Goal: Task Accomplishment & Management: Complete application form

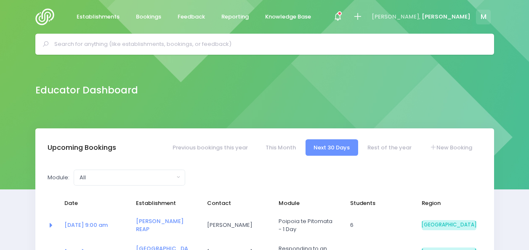
select select "5"
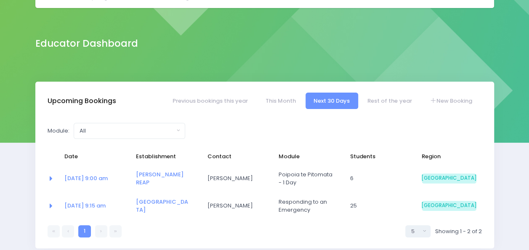
scroll to position [47, 0]
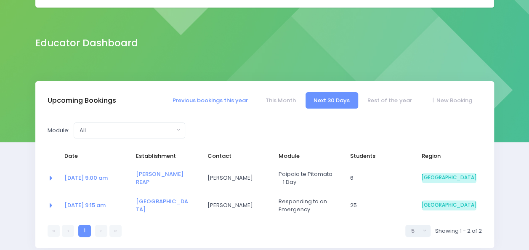
click at [241, 98] on link "Previous bookings this year" at bounding box center [210, 100] width 92 height 16
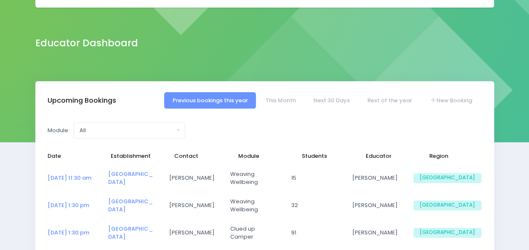
select select "5"
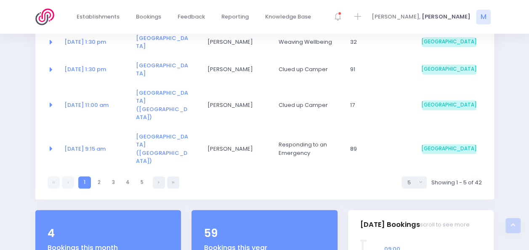
scroll to position [204, 0]
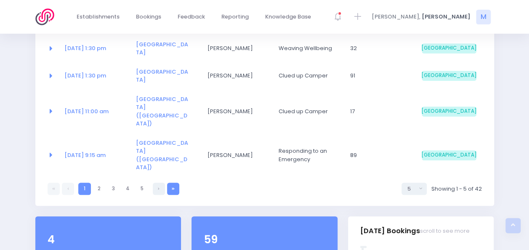
click at [178, 183] on link at bounding box center [173, 189] width 12 height 12
select select "5"
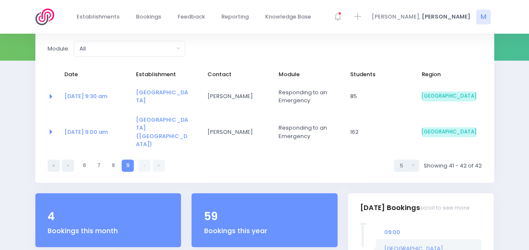
scroll to position [130, 0]
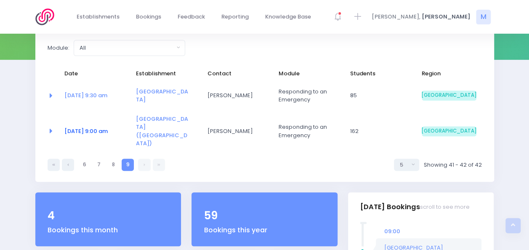
click at [87, 127] on link "26 Aug at 9:00 am" at bounding box center [85, 131] width 43 height 8
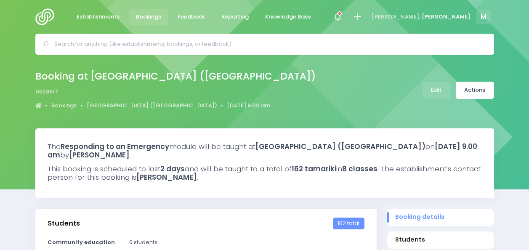
select select "5"
click at [363, 17] on icon at bounding box center [358, 17] width 10 height 10
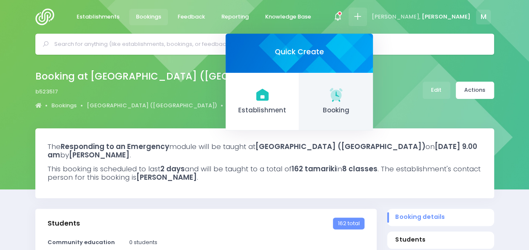
click at [342, 92] on icon at bounding box center [336, 94] width 13 height 13
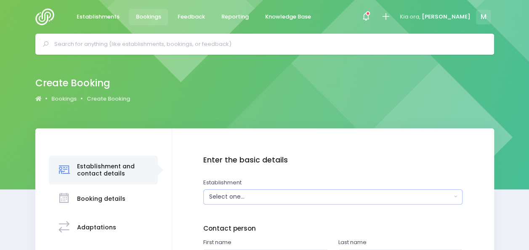
click at [244, 198] on div "Select one..." at bounding box center [330, 196] width 243 height 9
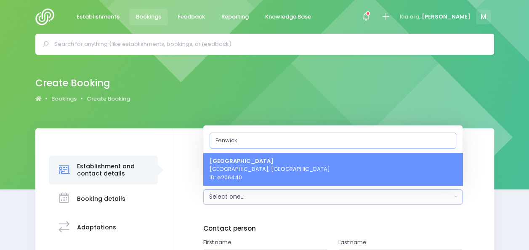
type input "Fenwick"
click at [247, 174] on span "Fenwick School Oamaru, South Island Region ID: e206440" at bounding box center [270, 169] width 120 height 25
select select "206440"
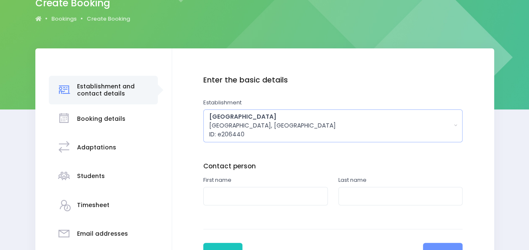
scroll to position [82, 0]
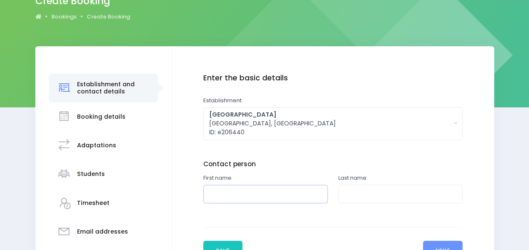
click at [226, 197] on input "text" at bounding box center [265, 194] width 125 height 19
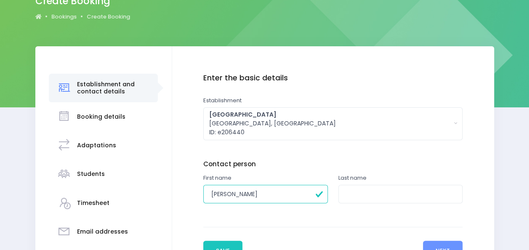
type input "Renee"
click at [350, 200] on input "text" at bounding box center [401, 194] width 125 height 19
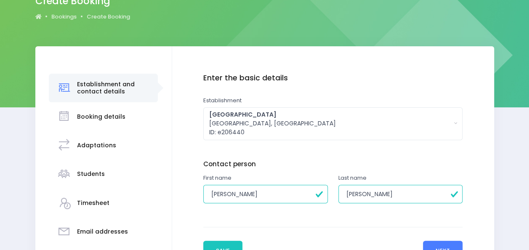
type input "Webster"
click at [435, 245] on button "Next" at bounding box center [443, 251] width 40 height 20
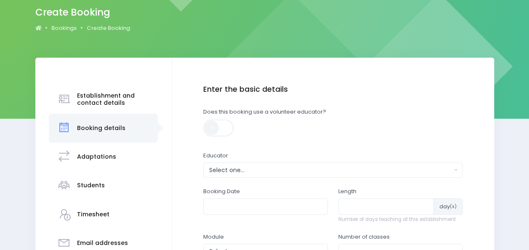
scroll to position [92, 0]
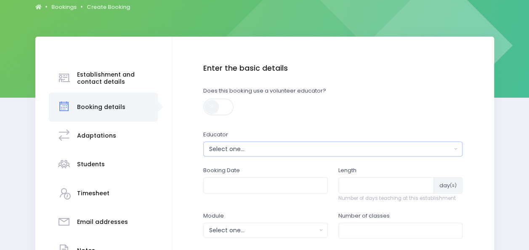
click at [422, 152] on div "Select one..." at bounding box center [330, 149] width 243 height 9
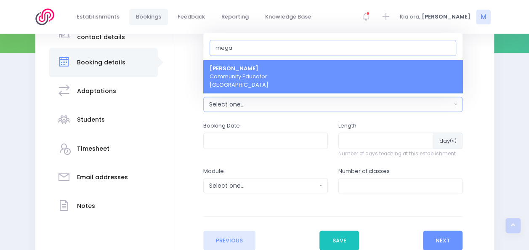
scroll to position [137, 0]
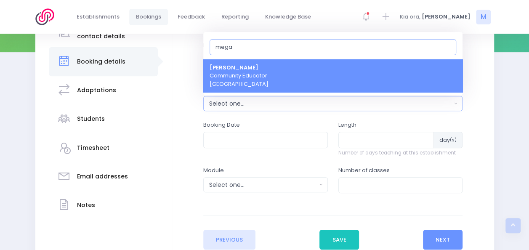
type input "mega"
click at [330, 74] on link "Megan Holden Community Educator South Island Region" at bounding box center [332, 75] width 259 height 33
select select "357484"
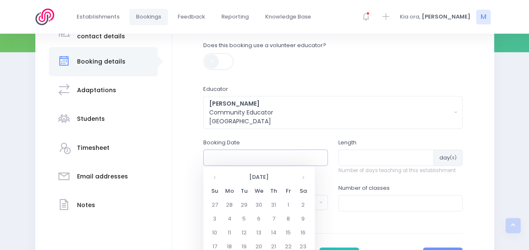
click at [272, 156] on input "text" at bounding box center [265, 158] width 125 height 16
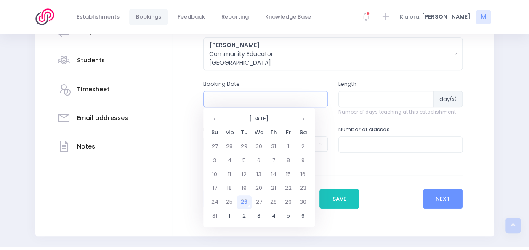
scroll to position [204, 0]
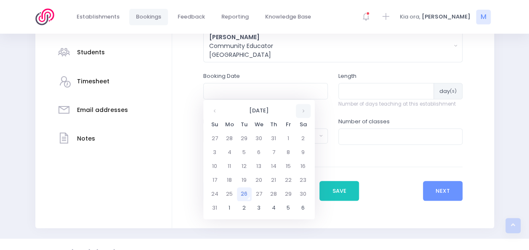
click at [306, 110] on th at bounding box center [303, 111] width 15 height 14
click at [231, 168] on td "15" at bounding box center [229, 167] width 15 height 14
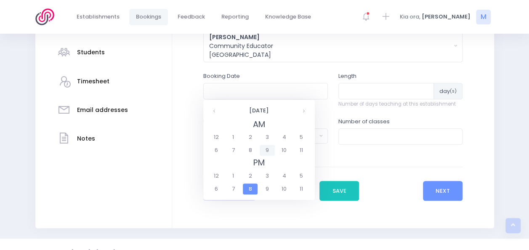
click at [266, 147] on span "9" at bounding box center [267, 150] width 15 height 11
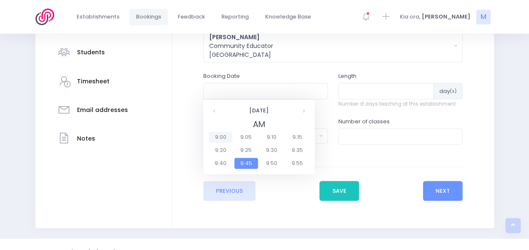
click at [225, 139] on span "9:00" at bounding box center [221, 137] width 24 height 11
type input "15/09/2025 09:00 AM"
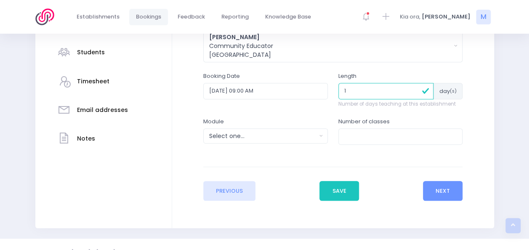
click at [426, 91] on input "1" at bounding box center [387, 91] width 96 height 16
type input "2"
click at [414, 89] on input "2" at bounding box center [387, 91] width 96 height 16
click at [254, 136] on div "Select one..." at bounding box center [262, 136] width 107 height 9
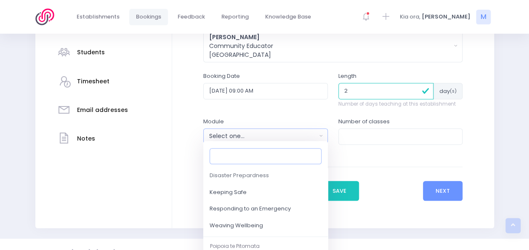
scroll to position [97, 0]
click at [232, 204] on link "Responding to an Emergency" at bounding box center [265, 209] width 125 height 17
select select "Responding to an Emergency"
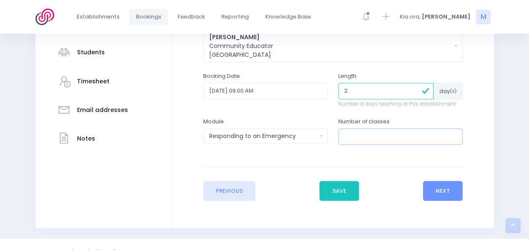
click at [366, 136] on input "number" at bounding box center [401, 136] width 125 height 16
type input "8"
click at [446, 192] on button "Next" at bounding box center [443, 191] width 40 height 20
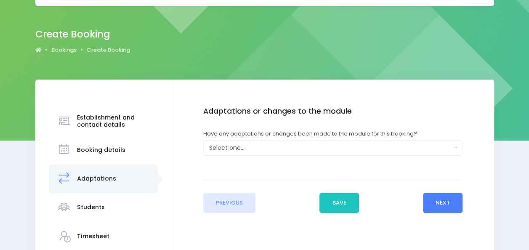
scroll to position [52, 0]
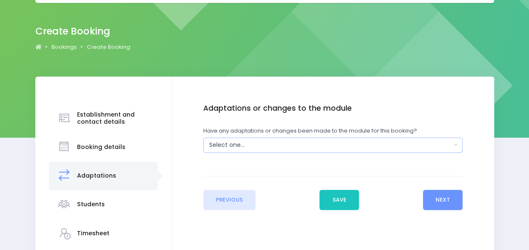
click at [297, 148] on div "Select one..." at bounding box center [330, 145] width 243 height 9
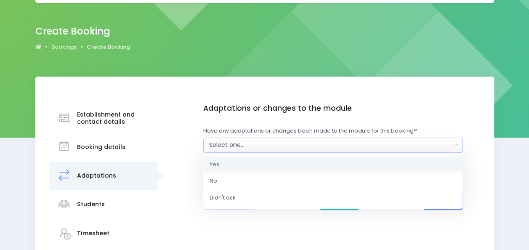
click at [261, 165] on link "Yes" at bounding box center [332, 164] width 259 height 17
select select "Yes"
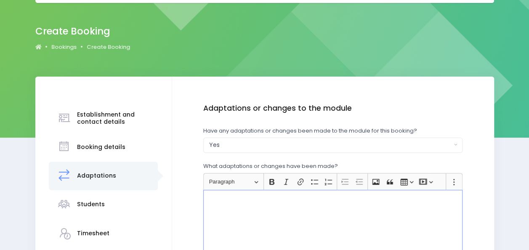
click at [241, 208] on div "Rich Text Editor, main" at bounding box center [332, 221] width 259 height 63
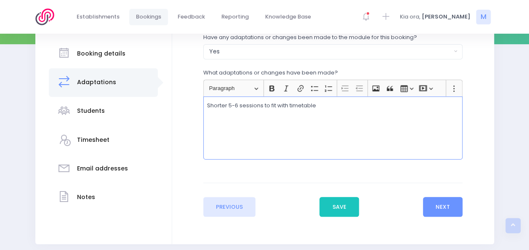
scroll to position [148, 0]
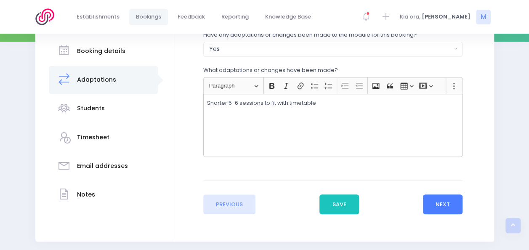
click at [430, 203] on button "Next" at bounding box center [443, 205] width 40 height 20
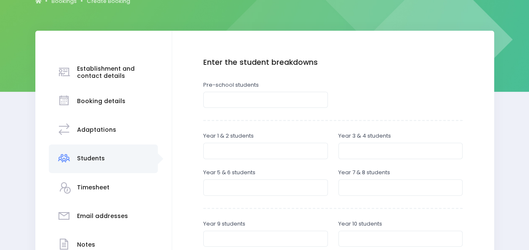
scroll to position [96, 0]
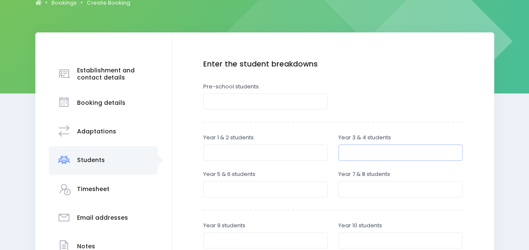
click at [359, 153] on input "number" at bounding box center [401, 152] width 125 height 16
type input "95"
click at [264, 188] on input "number" at bounding box center [265, 189] width 125 height 16
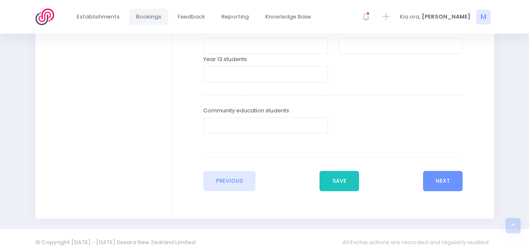
scroll to position [325, 0]
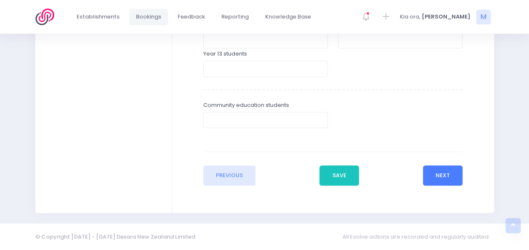
type input "101"
click at [445, 176] on button "Next" at bounding box center [443, 176] width 40 height 20
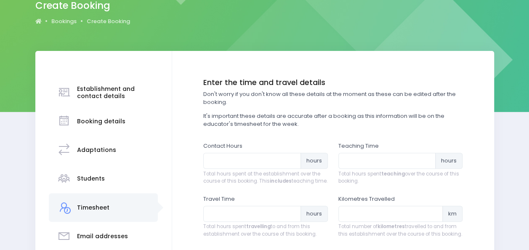
scroll to position [81, 0]
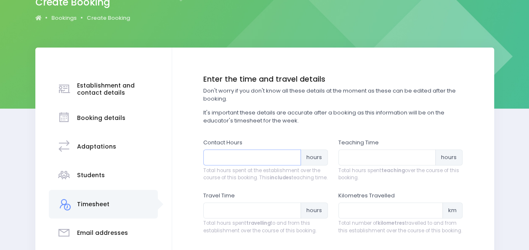
click at [222, 162] on input "number" at bounding box center [252, 158] width 98 height 16
click at [369, 157] on input "number" at bounding box center [388, 158] width 98 height 16
drag, startPoint x: 224, startPoint y: 154, endPoint x: 188, endPoint y: 155, distance: 36.2
click at [188, 155] on div "Enter the basic details Establishment Select one... 120 Aerodrome Rd Preschool …" at bounding box center [333, 183] width 305 height 217
type input "12.5"
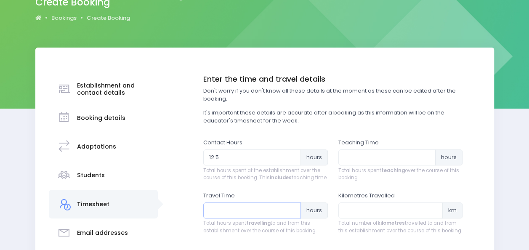
click at [238, 219] on input "number" at bounding box center [252, 211] width 98 height 16
type input "4"
click at [373, 159] on input "number" at bounding box center [388, 158] width 98 height 16
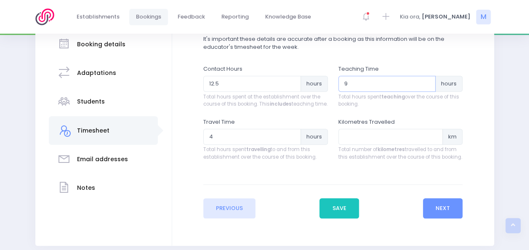
scroll to position [195, 0]
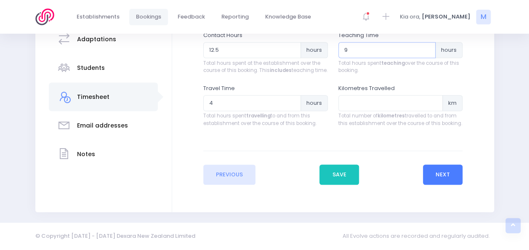
type input "9"
click at [454, 173] on button "Next" at bounding box center [443, 175] width 40 height 20
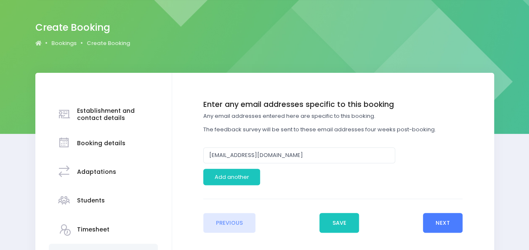
scroll to position [56, 0]
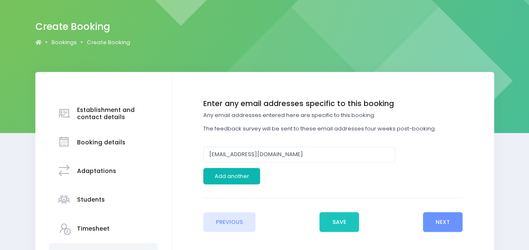
click at [224, 180] on button "Add another" at bounding box center [231, 176] width 57 height 16
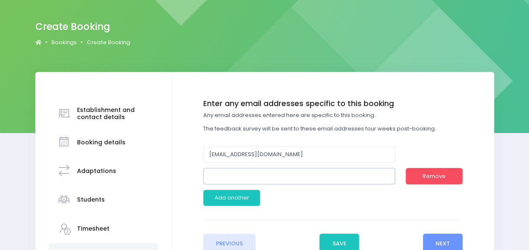
click at [265, 176] on input "email" at bounding box center [299, 176] width 192 height 16
paste input "[EMAIL_ADDRESS][DOMAIN_NAME]"
type input "[EMAIL_ADDRESS][DOMAIN_NAME]"
click at [439, 243] on button "Next" at bounding box center [443, 244] width 40 height 20
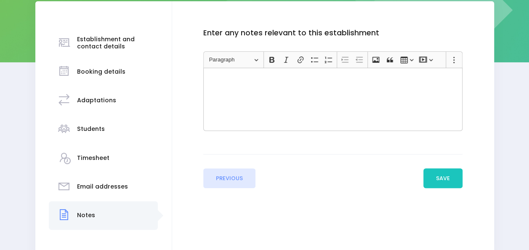
scroll to position [129, 0]
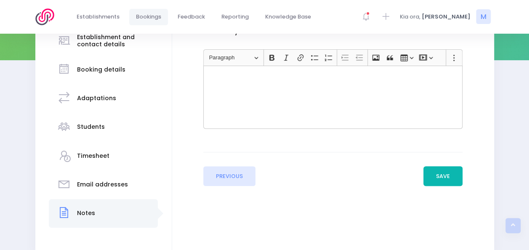
click at [446, 178] on button "Save" at bounding box center [444, 176] width 40 height 20
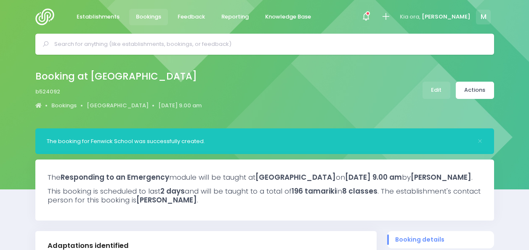
select select "5"
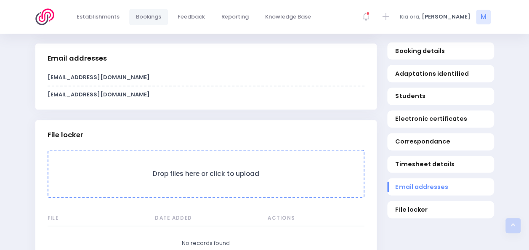
scroll to position [782, 0]
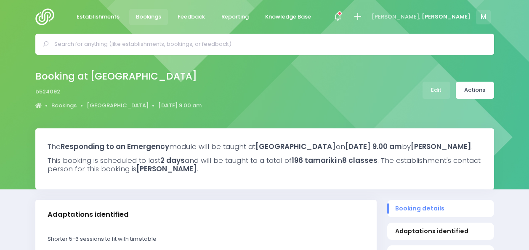
select select "5"
click at [475, 91] on link "Actions" at bounding box center [475, 90] width 38 height 17
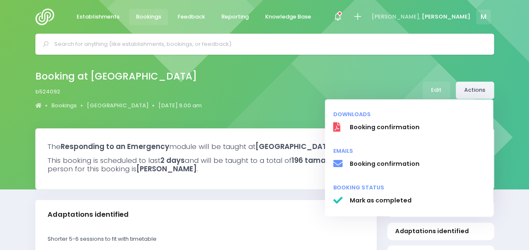
click at [475, 91] on link "Actions" at bounding box center [475, 90] width 38 height 17
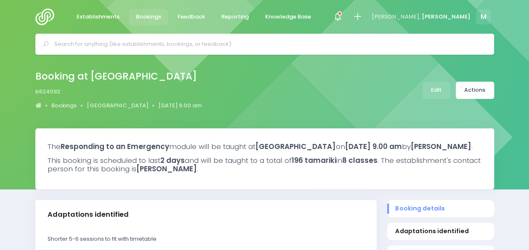
click at [476, 81] on div "Booking at [GEOGRAPHIC_DATA] b524092 Bookings [GEOGRAPHIC_DATA] [DATE] 9.00 am …" at bounding box center [265, 90] width 480 height 44
click at [475, 85] on link "Actions" at bounding box center [475, 90] width 38 height 17
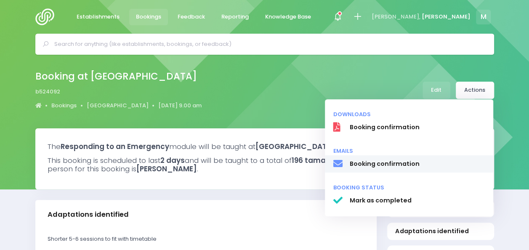
click at [403, 163] on span "Booking confirmation" at bounding box center [418, 164] width 136 height 9
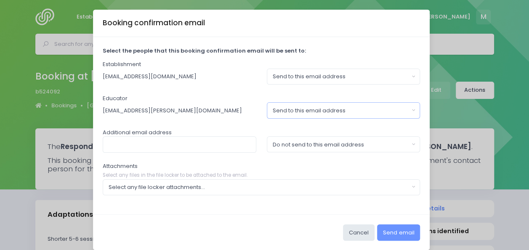
click at [377, 113] on div "Send to this email address" at bounding box center [341, 111] width 136 height 8
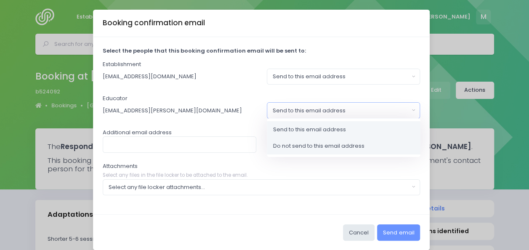
click at [342, 146] on span "Do not send to this email address" at bounding box center [318, 146] width 91 height 8
select select "no_email"
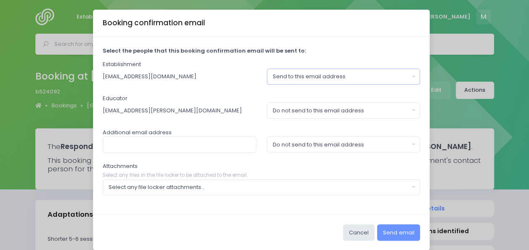
click at [377, 77] on div "Send to this email address" at bounding box center [341, 76] width 136 height 8
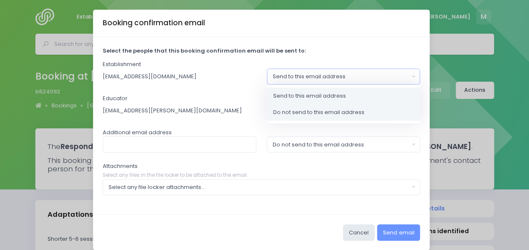
click at [364, 112] on link "Do not send to this email address" at bounding box center [344, 112] width 154 height 17
select select "no_email"
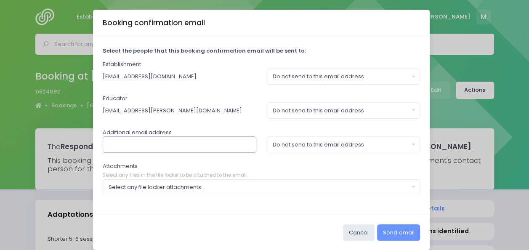
click at [222, 145] on input "text" at bounding box center [180, 144] width 154 height 16
type input "[EMAIL_ADDRESS][DOMAIN_NAME]"
click at [275, 190] on div "Select any file locker attachments..." at bounding box center [259, 187] width 301 height 8
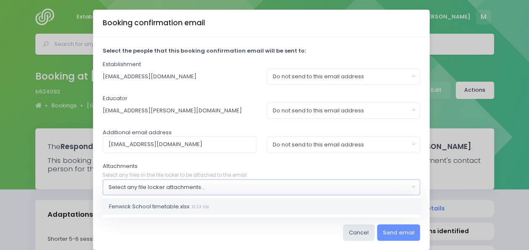
click at [218, 210] on link "Fenwick School timetable.xlsx XLSX file" at bounding box center [262, 206] width 318 height 17
select select "11140"
click at [287, 235] on div "Cancel Send email" at bounding box center [261, 232] width 337 height 36
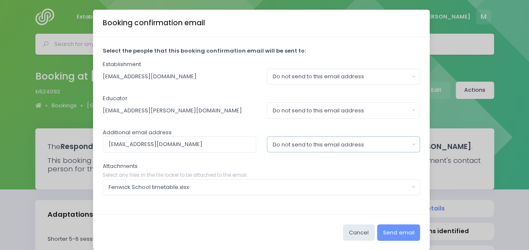
click at [363, 144] on div "Do not send to this email address" at bounding box center [341, 145] width 136 height 8
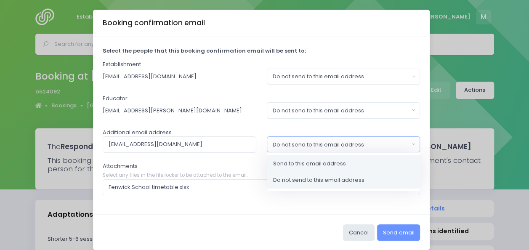
click at [337, 160] on span "Send to this email address" at bounding box center [309, 164] width 73 height 8
select select "send"
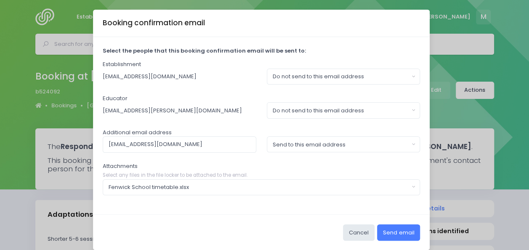
click at [389, 231] on button "Send email" at bounding box center [398, 232] width 43 height 16
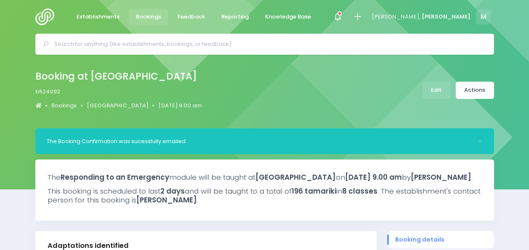
select select "5"
